Goal: Task Accomplishment & Management: Use online tool/utility

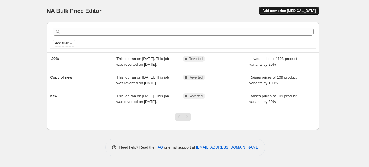
click at [301, 9] on button "Add new price [MEDICAL_DATA]" at bounding box center [289, 11] width 60 height 8
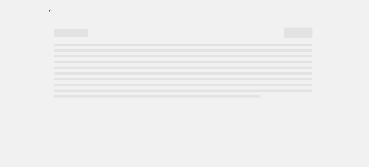
select select "percentage"
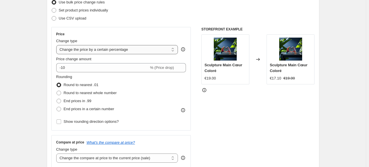
scroll to position [78, 0]
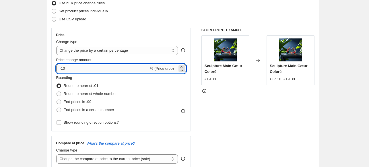
click at [115, 71] on input "-10" at bounding box center [102, 68] width 93 height 9
type input "-1"
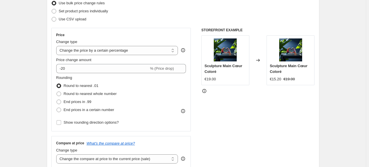
click at [221, 103] on div "STOREFRONT EXAMPLE Sculpture Main Cœur Coloré €19.00 Changed to Sculpture Main …" at bounding box center [257, 98] width 113 height 141
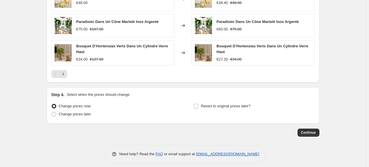
scroll to position [404, 0]
click at [65, 74] on icon "Next" at bounding box center [63, 74] width 6 height 6
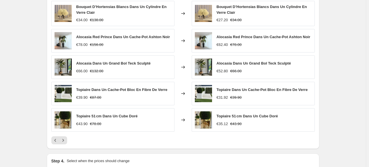
scroll to position [345, 0]
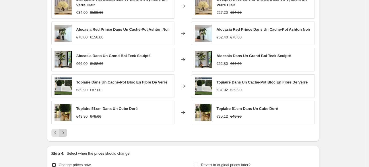
click at [64, 133] on icon "Next" at bounding box center [62, 133] width 1 height 3
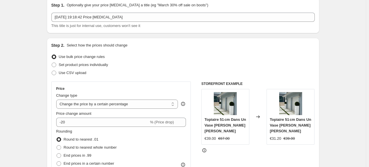
scroll to position [0, 0]
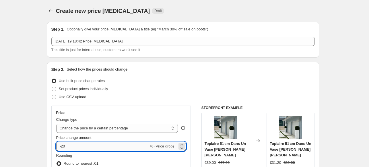
click at [63, 147] on input "-20" at bounding box center [102, 146] width 93 height 9
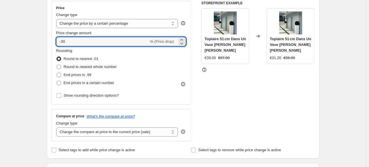
scroll to position [105, 0]
type input "-30"
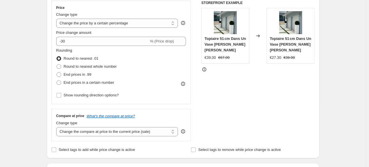
click at [260, 95] on div "STOREFRONT EXAMPLE Topiaire 51 cm Dans Un [PERSON_NAME] [PERSON_NAME] €39.00 €6…" at bounding box center [257, 71] width 113 height 141
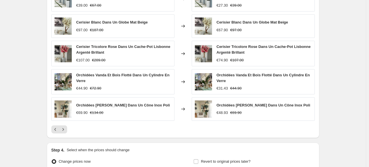
scroll to position [410, 0]
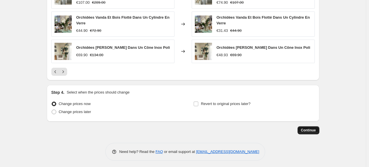
click at [313, 128] on span "Continue" at bounding box center [308, 130] width 15 height 5
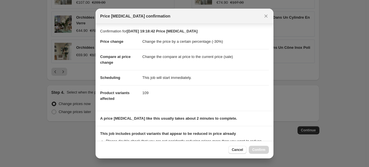
scroll to position [74, 0]
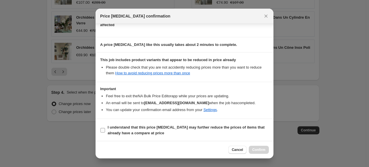
click at [102, 131] on input "I understand that this price [MEDICAL_DATA] may further reduce the prices of it…" at bounding box center [102, 130] width 5 height 5
checkbox input "true"
click at [258, 148] on span "Confirm" at bounding box center [258, 149] width 13 height 5
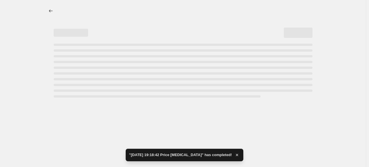
select select "percentage"
